Goal: Find specific fact: Find specific fact

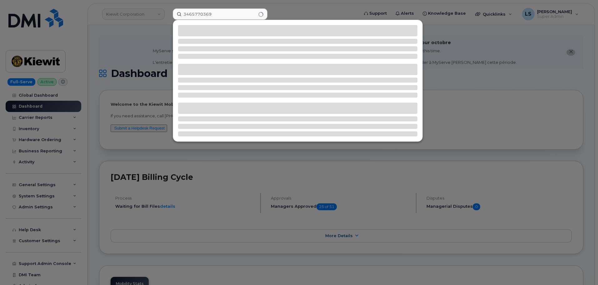
type input "3465770369"
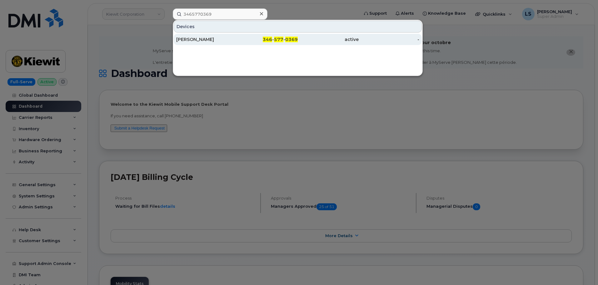
click at [234, 41] on div "[PERSON_NAME]" at bounding box center [206, 39] width 61 height 6
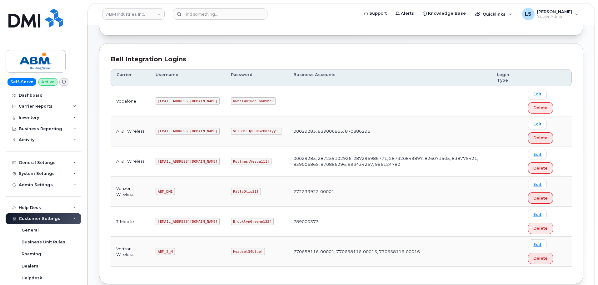
scroll to position [98, 0]
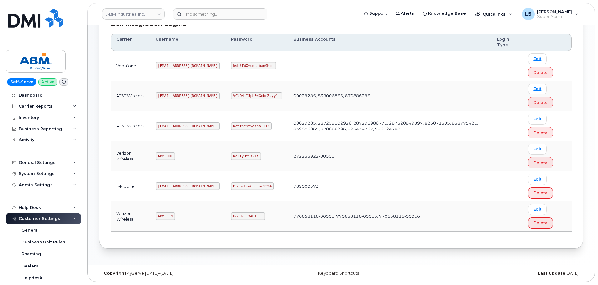
click at [231, 155] on code "RallyOtis21!" at bounding box center [246, 155] width 30 height 7
click at [231, 216] on code "Headset34blue!" at bounding box center [248, 215] width 34 height 7
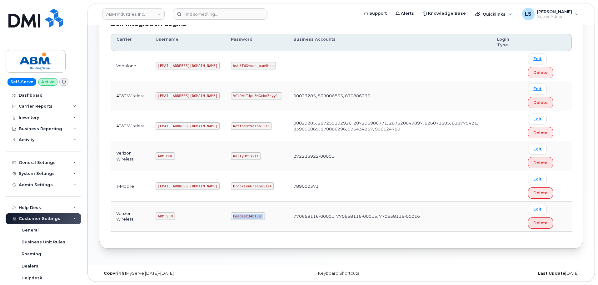
click at [231, 216] on code "Headset34blue!" at bounding box center [248, 215] width 34 height 7
copy code "Headset34blue!"
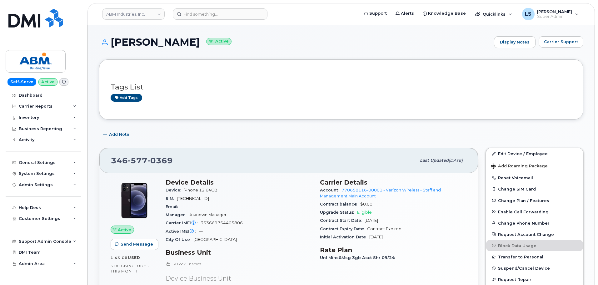
scroll to position [31, 0]
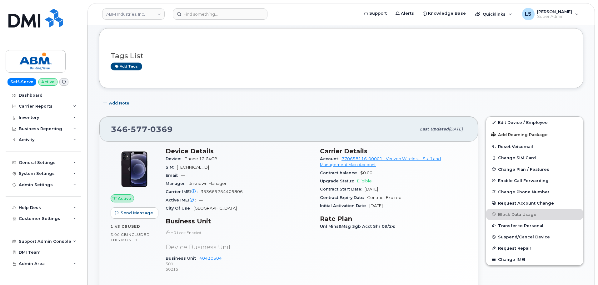
click at [361, 182] on span "Eligible" at bounding box center [364, 180] width 15 height 5
drag, startPoint x: 397, startPoint y: 188, endPoint x: 359, endPoint y: 196, distance: 39.1
click at [365, 193] on section "Carrier Details Account 770658116-00001 - Verizon Wireless - Staff and Manageme…" at bounding box center [393, 178] width 147 height 62
click at [258, 158] on div "Device iPhone 12 64GB" at bounding box center [239, 159] width 147 height 8
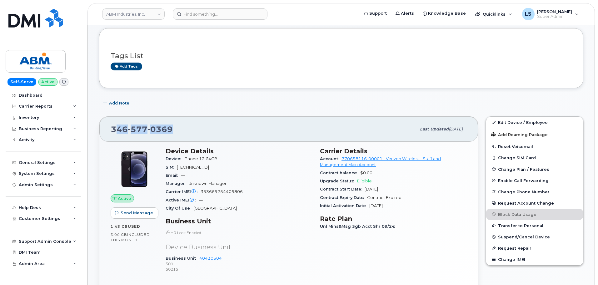
drag, startPoint x: 174, startPoint y: 128, endPoint x: 115, endPoint y: 131, distance: 58.8
click at [114, 131] on div "346 577 0369" at bounding box center [263, 128] width 305 height 13
click at [215, 120] on div "346 577 0369 Last updated Oct 03, 2025" at bounding box center [288, 129] width 379 height 25
drag, startPoint x: 171, startPoint y: 129, endPoint x: 108, endPoint y: 128, distance: 63.4
click at [108, 128] on div "346 577 0369 Last updated Oct 03, 2025" at bounding box center [288, 129] width 379 height 25
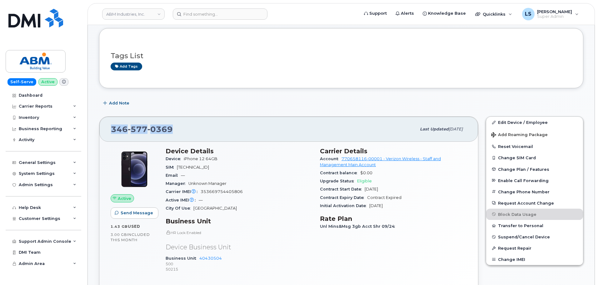
copy span "346 577 0369"
drag, startPoint x: 184, startPoint y: 127, endPoint x: 183, endPoint y: 133, distance: 6.0
click at [184, 127] on div "346 577 0369" at bounding box center [263, 128] width 305 height 13
click at [171, 128] on span "0369" at bounding box center [159, 128] width 25 height 9
click at [174, 128] on div "346 577 0369" at bounding box center [263, 128] width 305 height 13
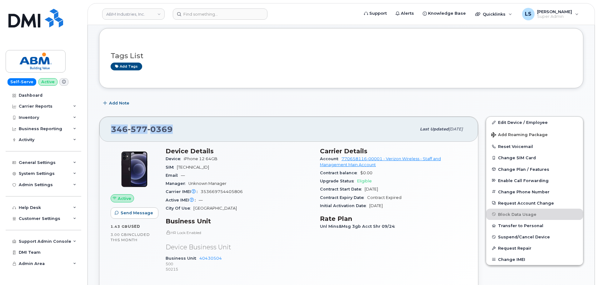
drag, startPoint x: 174, startPoint y: 130, endPoint x: 152, endPoint y: 130, distance: 21.6
click at [101, 134] on div "346 577 0369 Last updated Oct 03, 2025" at bounding box center [288, 129] width 379 height 25
click at [227, 133] on div "346 577 0369" at bounding box center [263, 128] width 305 height 13
click at [182, 130] on div "346 577 0369" at bounding box center [263, 128] width 305 height 13
drag, startPoint x: 151, startPoint y: 131, endPoint x: 110, endPoint y: 130, distance: 40.3
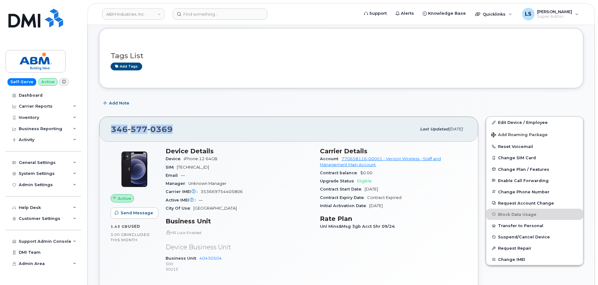
click at [110, 130] on div "346 577 0369 Last updated Oct 03, 2025" at bounding box center [288, 129] width 379 height 25
drag, startPoint x: 148, startPoint y: 128, endPoint x: 151, endPoint y: 132, distance: 4.6
click at [149, 128] on span "0369" at bounding box center [159, 128] width 25 height 9
click at [178, 135] on div "346 577 0369" at bounding box center [263, 128] width 305 height 13
drag, startPoint x: 176, startPoint y: 128, endPoint x: 106, endPoint y: 133, distance: 71.1
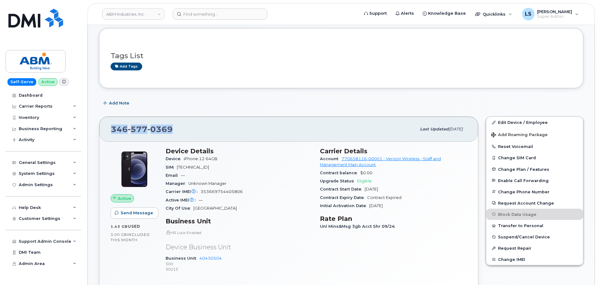
click at [102, 132] on div "346 577 0369 Last updated Oct 03, 2025" at bounding box center [288, 129] width 379 height 25
click at [176, 127] on div "346 577 0369" at bounding box center [263, 128] width 305 height 13
click at [150, 118] on div "346 577 0369 Last updated Oct 03, 2025" at bounding box center [288, 129] width 379 height 25
click at [156, 128] on span "0369" at bounding box center [159, 128] width 25 height 9
drag, startPoint x: 156, startPoint y: 128, endPoint x: 177, endPoint y: 132, distance: 21.6
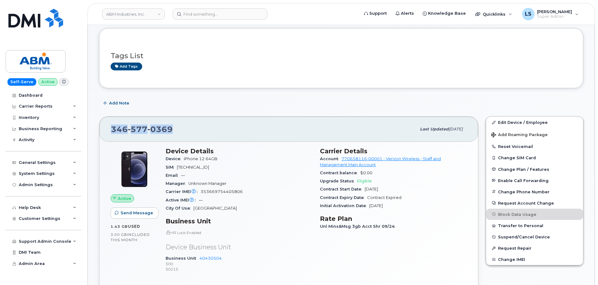
click at [156, 128] on span "0369" at bounding box center [159, 128] width 25 height 9
click at [200, 129] on div "346 577 0369" at bounding box center [263, 128] width 305 height 13
click at [156, 127] on span "0369" at bounding box center [159, 128] width 25 height 9
drag, startPoint x: 156, startPoint y: 127, endPoint x: 174, endPoint y: 133, distance: 19.2
click at [156, 127] on span "0369" at bounding box center [159, 128] width 25 height 9
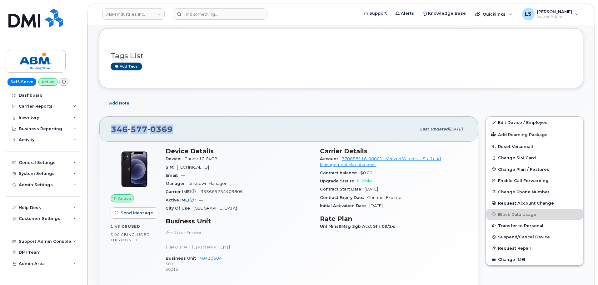
click at [201, 134] on div "346 577 0369" at bounding box center [263, 128] width 305 height 13
click at [182, 132] on div "346 577 0369" at bounding box center [263, 128] width 305 height 13
click at [157, 128] on span "0369" at bounding box center [159, 128] width 25 height 9
click at [183, 135] on div "346 577 0369" at bounding box center [263, 128] width 305 height 13
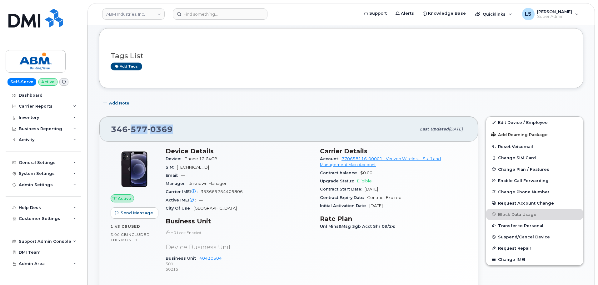
drag, startPoint x: 175, startPoint y: 128, endPoint x: 131, endPoint y: 130, distance: 43.8
click at [131, 130] on div "346 577 0369" at bounding box center [263, 128] width 305 height 13
click at [161, 121] on div "346 577 0369 Last updated Oct 03, 2025" at bounding box center [288, 129] width 379 height 25
click at [175, 134] on div "346 577 0369" at bounding box center [263, 128] width 305 height 13
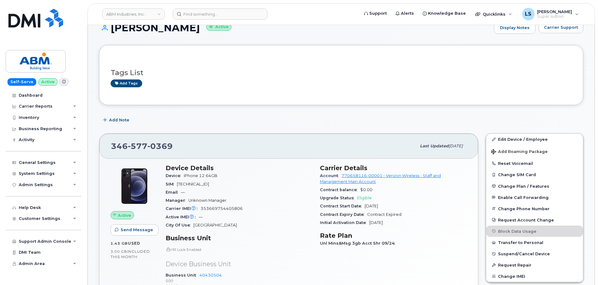
scroll to position [0, 0]
